Goal: Transaction & Acquisition: Download file/media

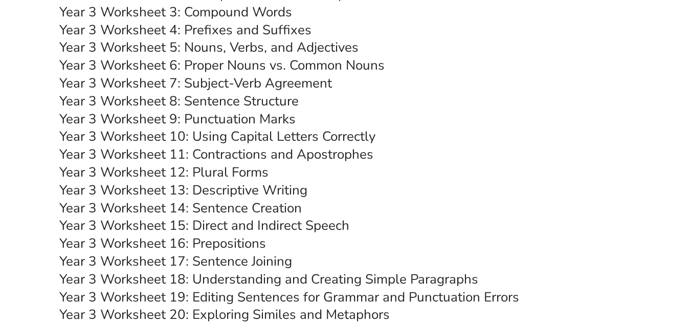
scroll to position [3387, 0]
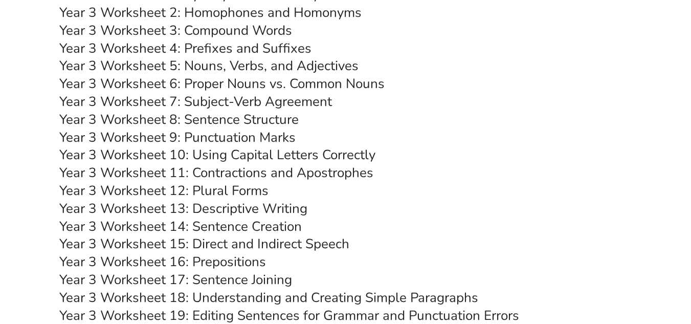
click at [241, 97] on link "Year 3 Worksheet 7: Subject-Verb Agreement" at bounding box center [195, 102] width 273 height 18
click at [283, 225] on link "Year 3 Worksheet 14: Sentence Creation" at bounding box center [180, 226] width 243 height 18
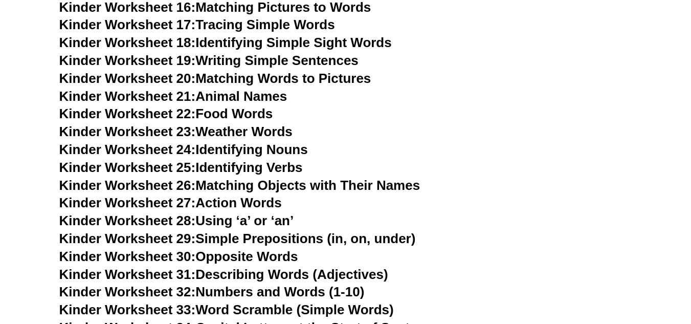
scroll to position [826, 0]
